Goal: Task Accomplishment & Management: Complete application form

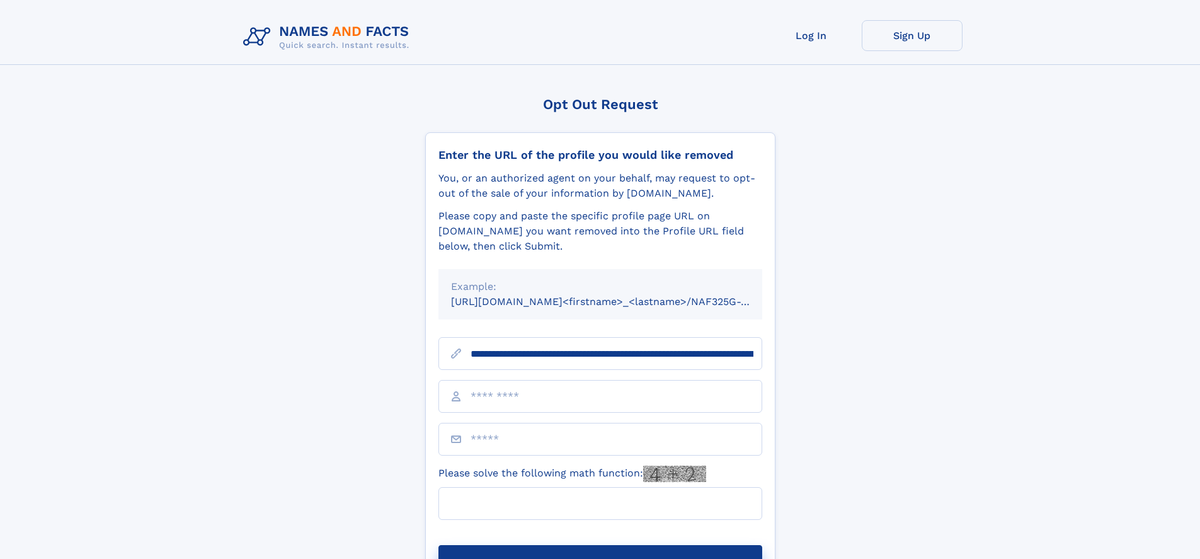
scroll to position [0, 163]
type input "**********"
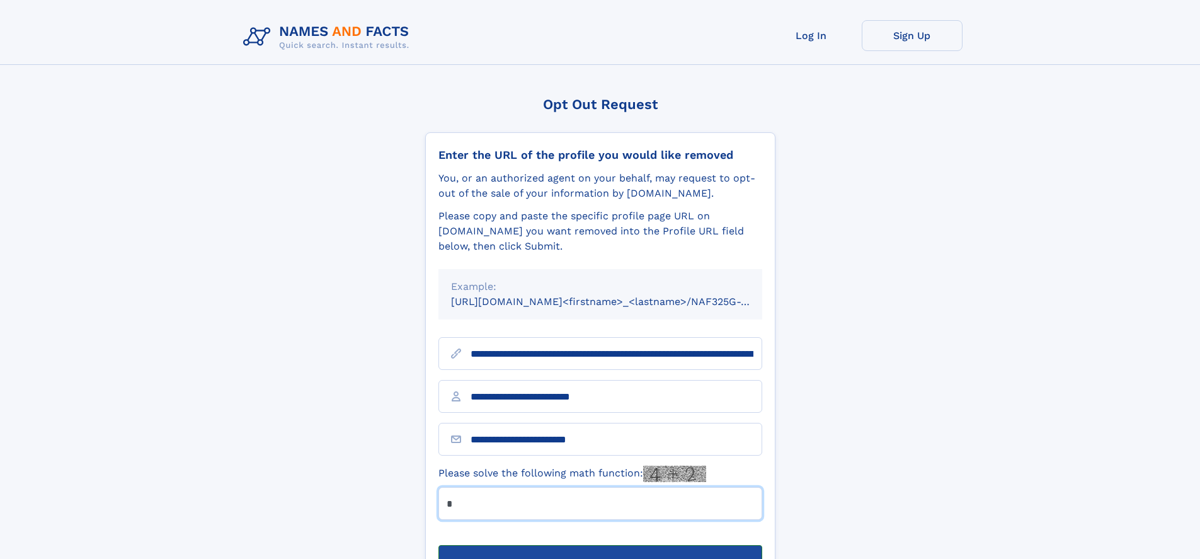
type input "*"
click at [600, 545] on button "Submit Opt Out Request" at bounding box center [601, 565] width 324 height 40
